Goal: Task Accomplishment & Management: Complete application form

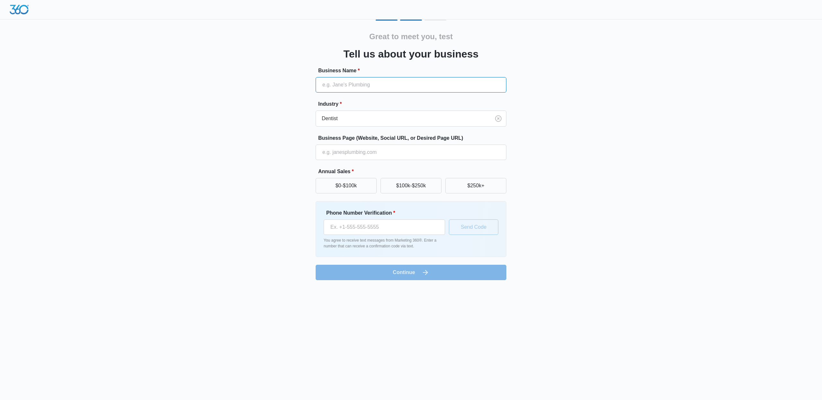
click at [381, 89] on input "Business Name *" at bounding box center [411, 84] width 191 height 15
type input "testing"
click at [562, 85] on div "Great to meet you, test Tell us about your business Business Name * testing Ind…" at bounding box center [410, 150] width 385 height 260
click at [416, 149] on input "Business Page (Website, Social URL, or Desired Page URL)" at bounding box center [411, 151] width 191 height 15
click at [532, 156] on div "Great to meet you, test Tell us about your business Business Name * testing Ind…" at bounding box center [410, 150] width 385 height 260
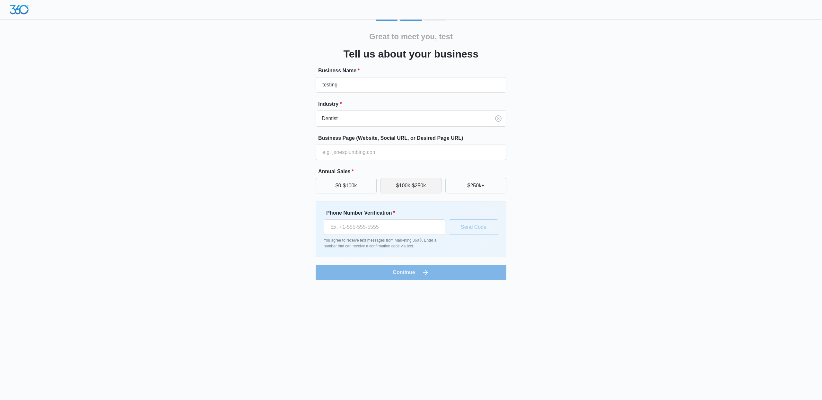
click at [425, 182] on button "$100k-$250k" at bounding box center [410, 185] width 61 height 15
drag, startPoint x: 388, startPoint y: 236, endPoint x: 395, endPoint y: 231, distance: 8.5
click at [388, 236] on div "Phone Number Verification * You agree to receive text messages from Marketing 3…" at bounding box center [384, 229] width 121 height 40
drag, startPoint x: 397, startPoint y: 228, endPoint x: 401, endPoint y: 227, distance: 3.9
click at [398, 228] on input "Phone Number Verification *" at bounding box center [384, 226] width 121 height 15
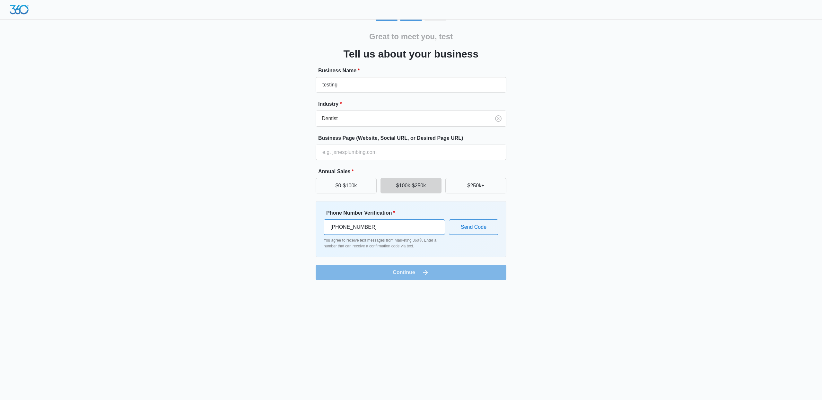
type input "[PHONE_NUMBER]"
drag, startPoint x: 489, startPoint y: 226, endPoint x: 523, endPoint y: 221, distance: 34.1
click at [490, 226] on button "Send Code" at bounding box center [473, 226] width 49 height 15
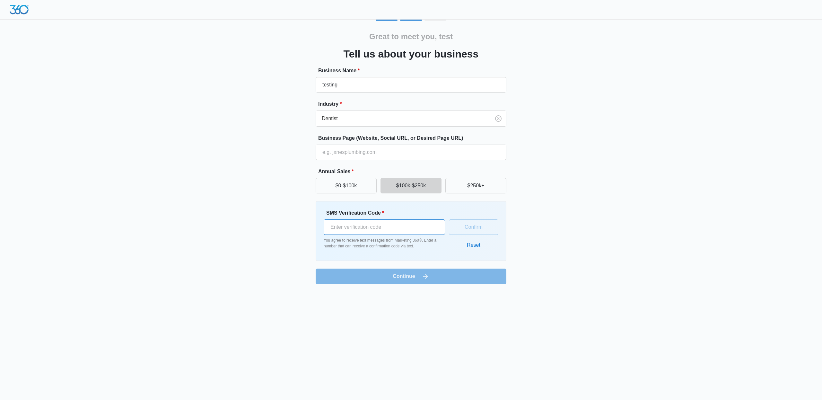
click at [404, 226] on input "SMS Verification Code *" at bounding box center [384, 226] width 121 height 15
type input "906928"
click at [462, 231] on button "Confirm" at bounding box center [473, 226] width 49 height 15
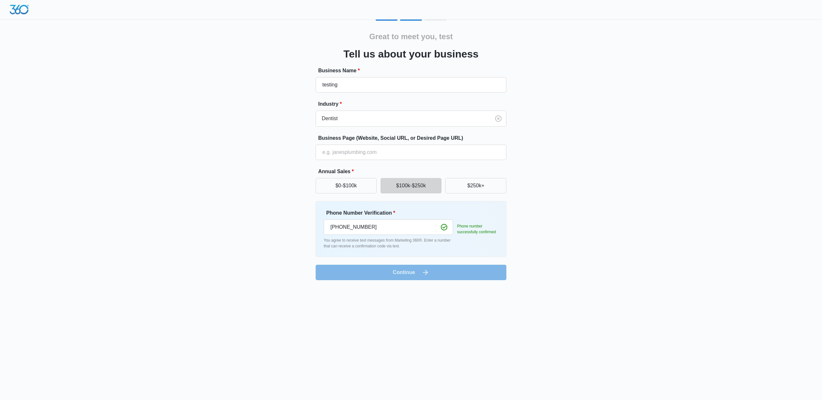
click at [450, 257] on div "Phone Number Verification * +1 720 556 4830 You agree to receive text messages …" at bounding box center [411, 229] width 191 height 56
click at [428, 269] on form "Business Name * testing Industry * Dentist Business Page (Website, Social URL, …" at bounding box center [411, 173] width 191 height 213
click at [455, 186] on button "$250k+" at bounding box center [475, 185] width 61 height 15
click at [477, 241] on div "Phone Number Verification * +1 720 556 4830 You agree to receive text messages …" at bounding box center [411, 229] width 175 height 40
drag, startPoint x: 438, startPoint y: 264, endPoint x: 432, endPoint y: 272, distance: 9.3
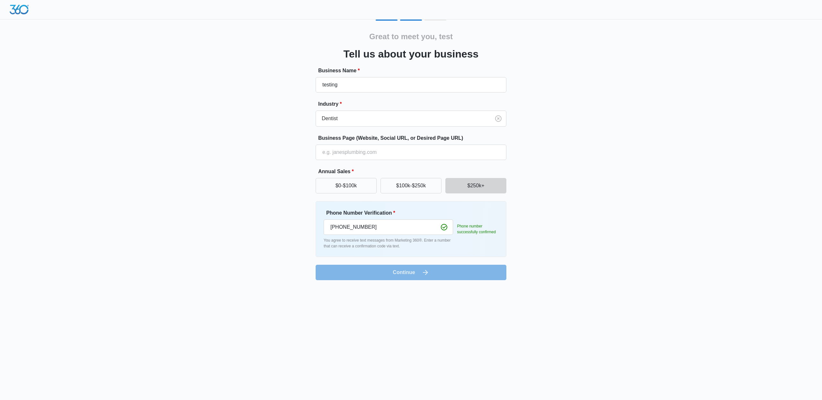
click at [438, 265] on form "Business Name * testing Industry * Dentist Business Page (Website, Social URL, …" at bounding box center [411, 173] width 191 height 213
click at [431, 272] on form "Business Name * testing Industry * Dentist Business Page (Website, Social URL, …" at bounding box center [411, 173] width 191 height 213
drag, startPoint x: 415, startPoint y: 276, endPoint x: 406, endPoint y: 274, distance: 9.2
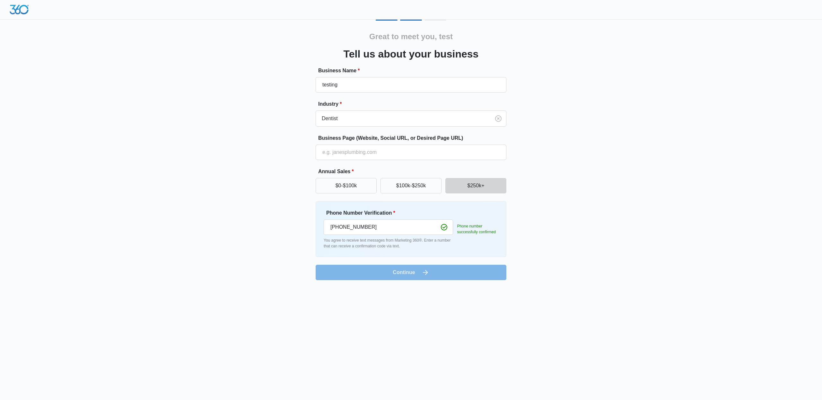
click at [409, 275] on form "Business Name * testing Industry * Dentist Business Page (Website, Social URL, …" at bounding box center [411, 173] width 191 height 213
click at [403, 273] on form "Business Name * testing Industry * Dentist Business Page (Website, Social URL, …" at bounding box center [411, 173] width 191 height 213
click at [564, 245] on div "Great to meet you, test Tell us about your business Business Name * testing Ind…" at bounding box center [410, 150] width 385 height 260
click at [398, 273] on form "Business Name * testing Industry * Dentist Business Page (Website, Social URL, …" at bounding box center [411, 173] width 191 height 213
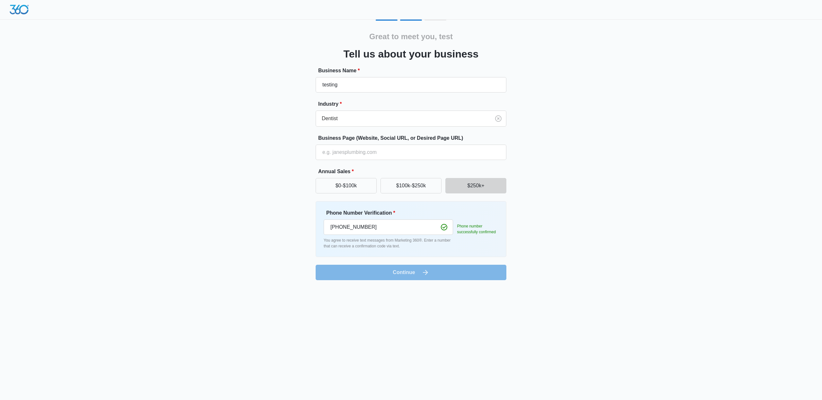
click at [146, 83] on div "Great to meet you, test Tell us about your business Business Name * testing Ind…" at bounding box center [411, 144] width 822 height 288
drag, startPoint x: 407, startPoint y: 182, endPoint x: 413, endPoint y: 187, distance: 8.5
click at [407, 182] on button "$100k-$250k" at bounding box center [410, 185] width 61 height 15
click at [401, 230] on input "Phone Number Verification *" at bounding box center [384, 226] width 121 height 15
type input "[PHONE_NUMBER]"
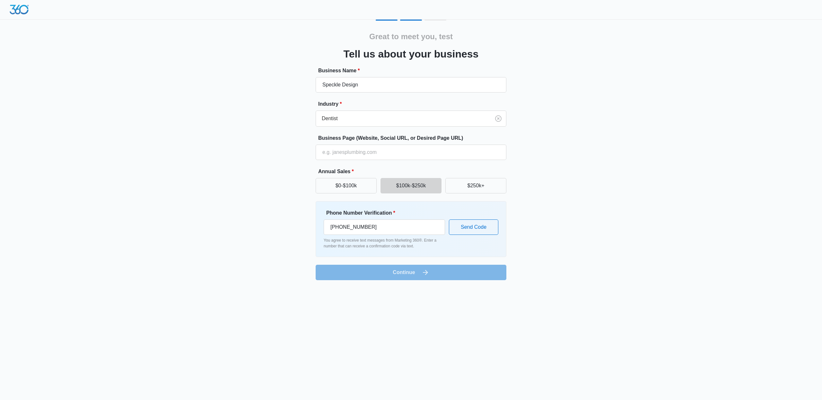
drag, startPoint x: 524, startPoint y: 225, endPoint x: 507, endPoint y: 225, distance: 16.0
click at [523, 225] on div "Great to meet you, test Tell us about your business Business Name * Speckle Des…" at bounding box center [410, 150] width 385 height 260
drag, startPoint x: 337, startPoint y: 82, endPoint x: 307, endPoint y: 81, distance: 29.9
click at [307, 81] on div "Great to meet you, test Tell us about your business Business Name * Speckle Des…" at bounding box center [410, 150] width 385 height 260
type input "testing"
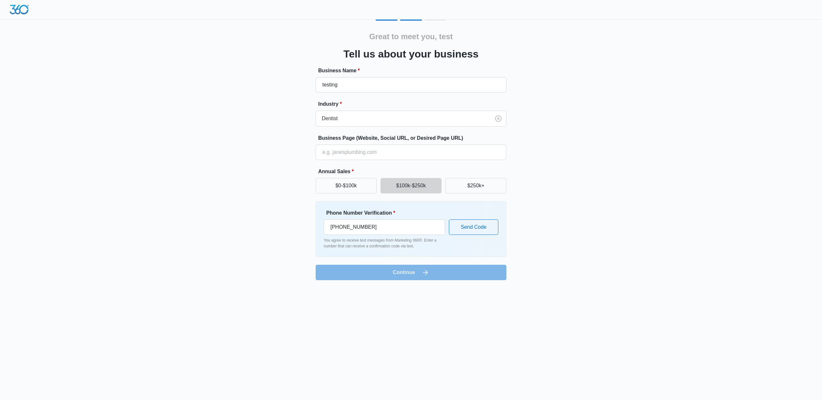
drag, startPoint x: 661, startPoint y: 123, endPoint x: 658, endPoint y: 126, distance: 4.3
click at [661, 123] on div "Great to meet you, test Tell us about your business Business Name * testing Ind…" at bounding box center [411, 144] width 822 height 288
click at [471, 228] on button "Send Code" at bounding box center [473, 226] width 49 height 15
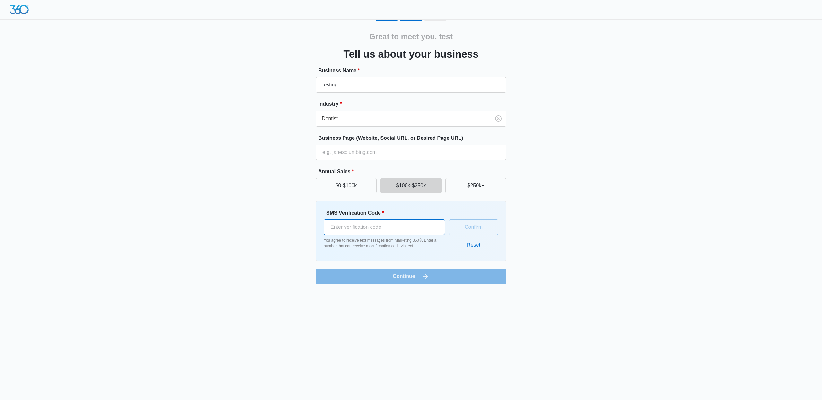
click at [409, 231] on input "SMS Verification Code *" at bounding box center [384, 226] width 121 height 15
type input "605241"
drag, startPoint x: 441, startPoint y: 226, endPoint x: 463, endPoint y: 227, distance: 21.2
click at [445, 227] on div "SMS Verification Code * 605241 You agree to receive text messages from Marketin…" at bounding box center [411, 231] width 175 height 44
click at [465, 227] on button "Confirm" at bounding box center [473, 226] width 49 height 15
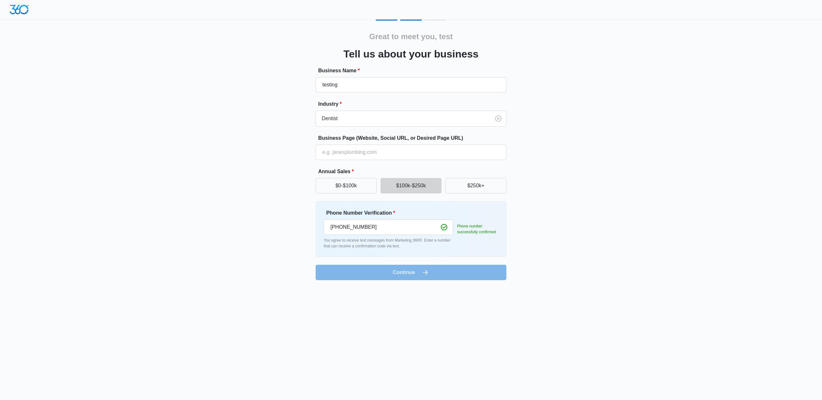
click at [430, 273] on form "Business Name * testing Industry * Dentist Business Page (Website, Social URL, …" at bounding box center [411, 173] width 191 height 213
click at [499, 274] on form "Business Name * testing Industry * Dentist Business Page (Website, Social URL, …" at bounding box center [411, 173] width 191 height 213
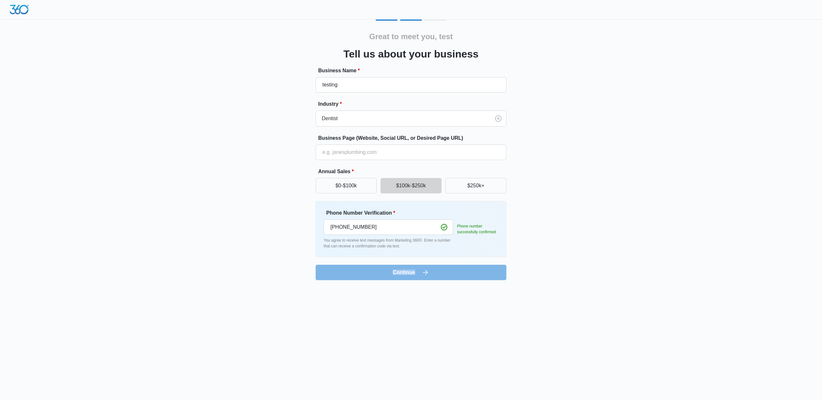
click at [499, 274] on form "Business Name * testing Industry * Dentist Business Page (Website, Social URL, …" at bounding box center [411, 173] width 191 height 213
click at [441, 271] on form "Business Name * testing Industry * Dentist Business Page (Website, Social URL, …" at bounding box center [411, 173] width 191 height 213
drag, startPoint x: 441, startPoint y: 271, endPoint x: 489, endPoint y: 239, distance: 57.5
click at [441, 271] on form "Business Name * testing Industry * Dentist Business Page (Website, Social URL, …" at bounding box center [411, 173] width 191 height 213
click at [522, 194] on div "Great to meet you, test Tell us about your business Business Name * testing Ind…" at bounding box center [410, 150] width 385 height 260
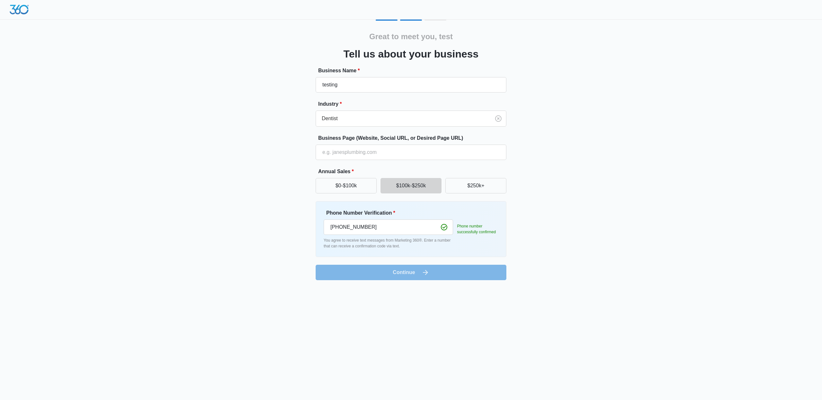
click at [523, 193] on div "Great to meet you, test Tell us about your business Business Name * testing Ind…" at bounding box center [410, 150] width 385 height 260
click at [525, 210] on div "Great to meet you, test Tell us about your business Business Name * testing Ind…" at bounding box center [410, 150] width 385 height 260
click at [463, 273] on form "Business Name * testing Industry * Dentist Business Page (Website, Social URL, …" at bounding box center [411, 173] width 191 height 213
click at [547, 66] on div "Great to meet you, test Tell us about your business Business Name * testing Ind…" at bounding box center [410, 150] width 385 height 260
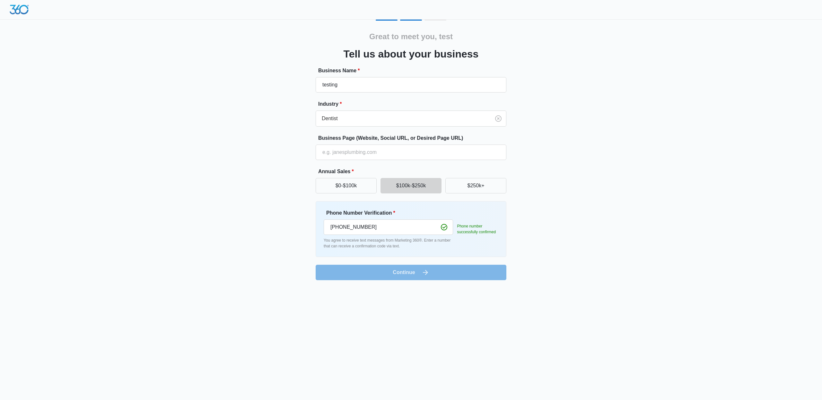
click at [443, 279] on form "Business Name * testing Industry * Dentist Business Page (Website, Social URL, …" at bounding box center [411, 173] width 191 height 213
click at [443, 275] on form "Business Name * testing Industry * Dentist Business Page (Website, Social URL, …" at bounding box center [411, 173] width 191 height 213
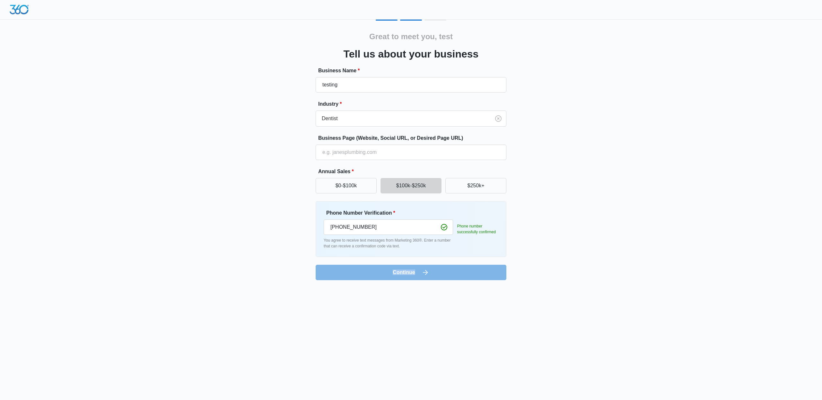
click at [442, 275] on form "Business Name * testing Industry * Dentist Business Page (Website, Social URL, …" at bounding box center [411, 173] width 191 height 213
click at [104, 118] on div "Great to meet you, test Tell us about your business Business Name * testing Ind…" at bounding box center [411, 144] width 822 height 288
